Goal: Transaction & Acquisition: Purchase product/service

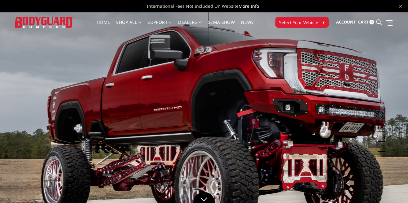
click at [304, 20] on span "Select Your Vehicle" at bounding box center [299, 22] width 39 height 7
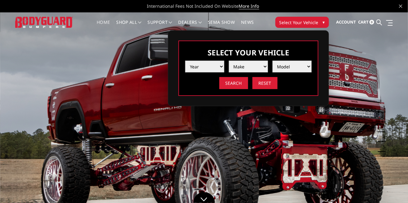
click at [201, 65] on select "Year 2025 2024 2023 2022 2021 2020 2019 2018 2017 2016 2015 2014 2013 2012 2011…" at bounding box center [204, 67] width 39 height 12
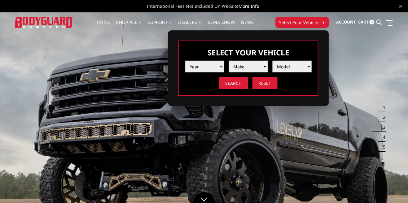
select select "yr_2025"
click at [185, 61] on select "Year 2025 2024 2023 2022 2021 2020 2019 2018 2017 2016 2015 2014 2013 2012 2011…" at bounding box center [204, 67] width 39 height 12
click at [244, 65] on select "Make Chevrolet Ford GMC Ram Toyota" at bounding box center [248, 67] width 39 height 12
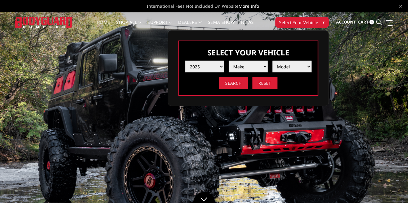
select select "mk_ford"
click at [229, 61] on select "Make Chevrolet Ford GMC Ram Toyota" at bounding box center [248, 67] width 39 height 12
click at [295, 63] on select "Model F150 F150 Raptor F250 / F350 F450 F550" at bounding box center [292, 67] width 39 height 12
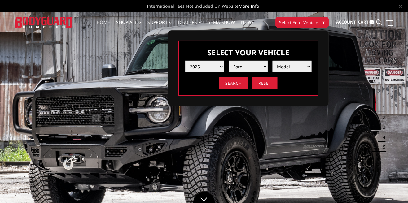
select select "md_f250-f350"
click at [273, 61] on select "Model F150 F150 Raptor F250 / F350 F450 F550" at bounding box center [292, 67] width 39 height 12
click at [232, 84] on input "Search" at bounding box center [234, 83] width 29 height 12
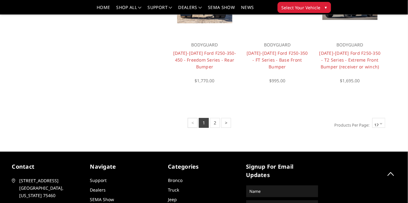
scroll to position [507, 0]
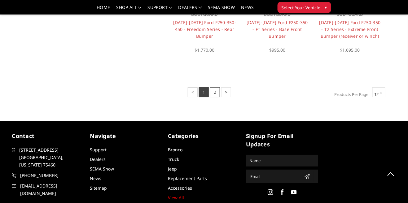
click at [217, 92] on link "2" at bounding box center [215, 92] width 10 height 10
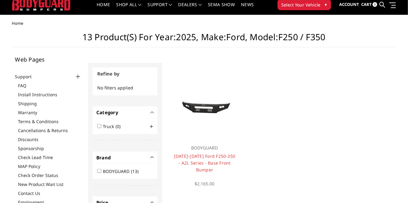
scroll to position [0, 0]
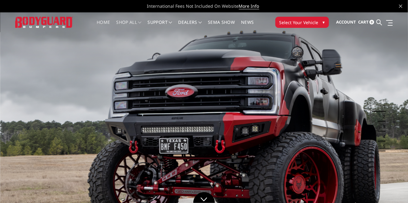
click at [130, 20] on link "shop all" at bounding box center [129, 26] width 25 height 12
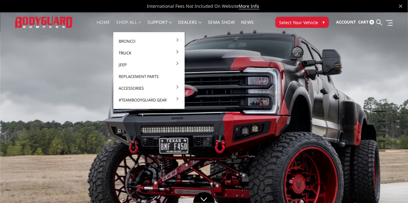
click at [127, 51] on link "Truck" at bounding box center [149, 53] width 66 height 12
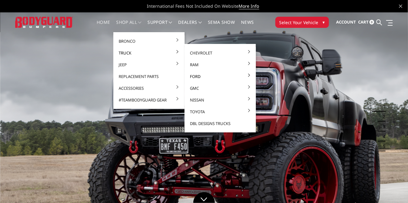
click at [197, 78] on link "Ford" at bounding box center [220, 77] width 66 height 12
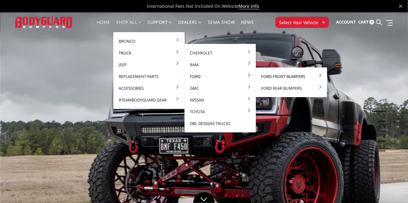
click at [276, 75] on link "Ford Front Bumpers" at bounding box center [292, 77] width 66 height 12
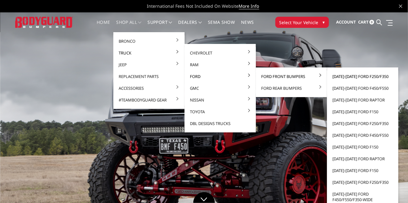
click at [371, 73] on link "[DATE]-[DATE] Ford F250/F350" at bounding box center [363, 77] width 66 height 12
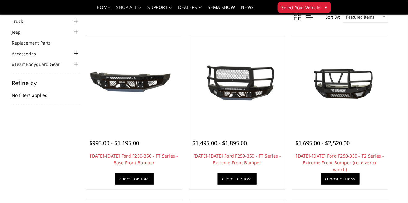
scroll to position [47, 0]
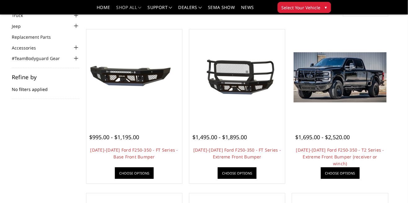
click at [337, 175] on link "Choose Options" at bounding box center [340, 173] width 39 height 11
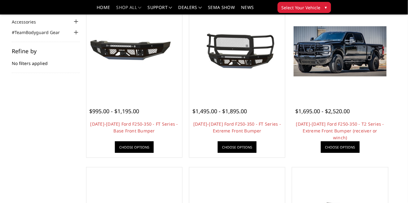
scroll to position [77, 0]
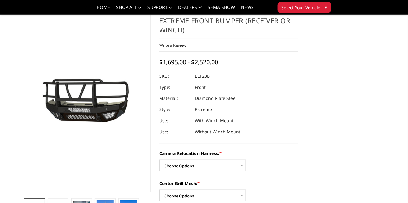
scroll to position [24, 0]
click at [93, 145] on img at bounding box center [210, 117] width 397 height 221
